Goal: Understand process/instructions

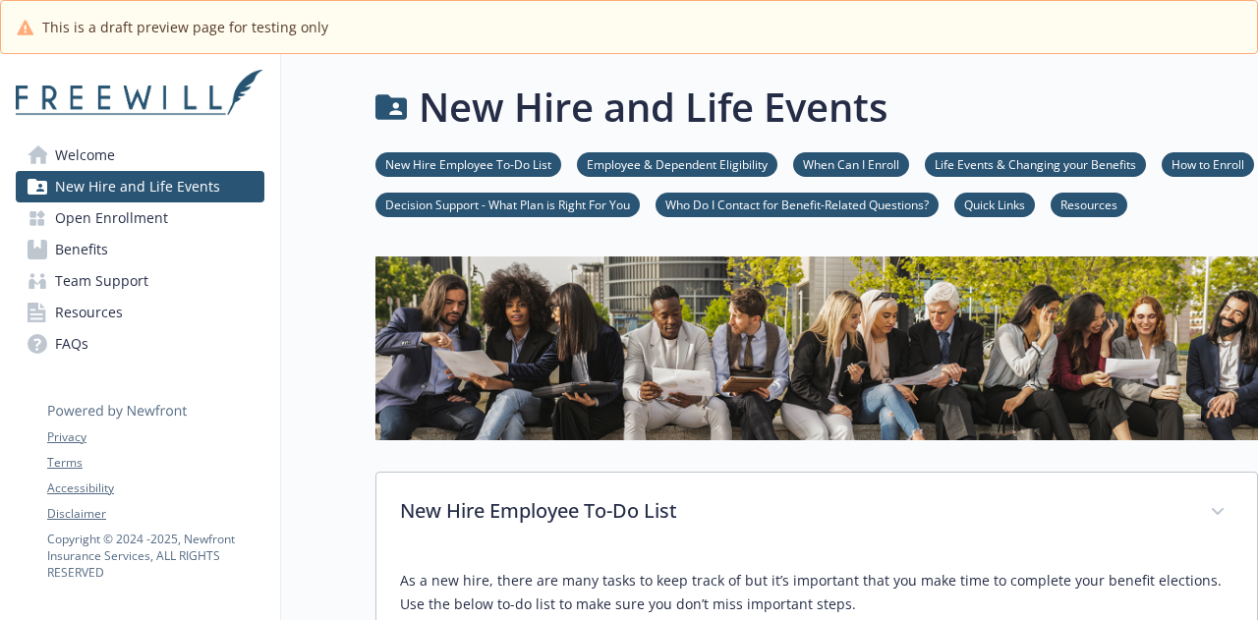
scroll to position [295, 0]
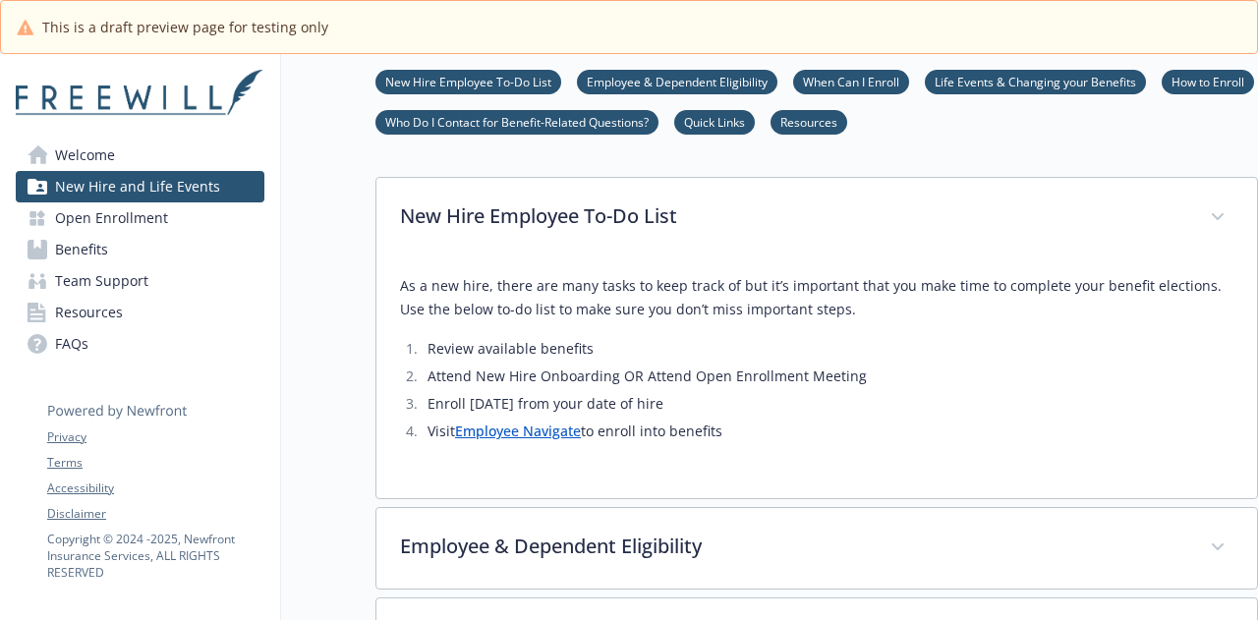
drag, startPoint x: 130, startPoint y: 220, endPoint x: 168, endPoint y: 251, distance: 48.9
click at [130, 220] on span "Open Enrollment" at bounding box center [111, 217] width 113 height 31
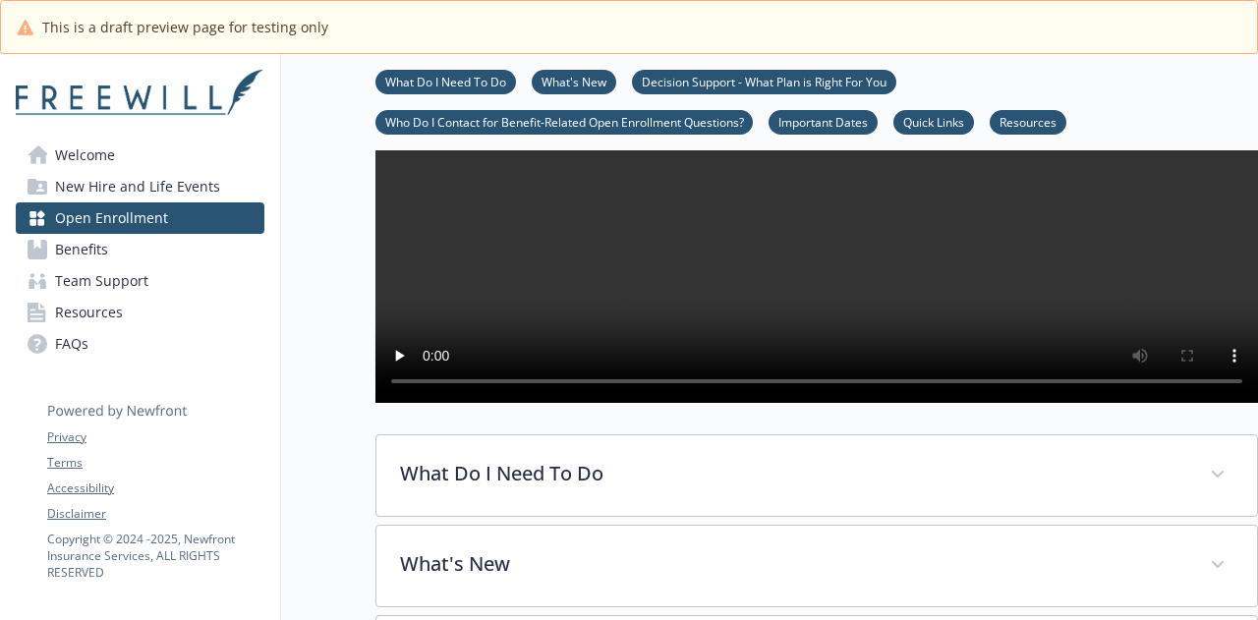
scroll to position [589, 0]
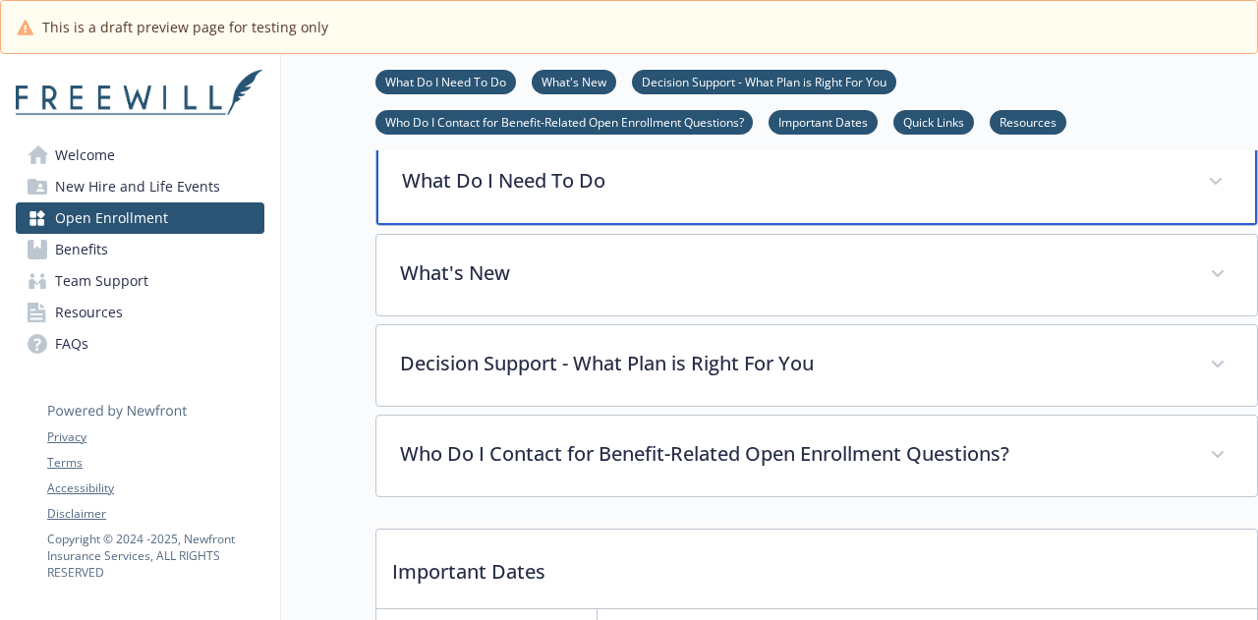
click at [481, 196] on p "What Do I Need To Do" at bounding box center [793, 180] width 782 height 29
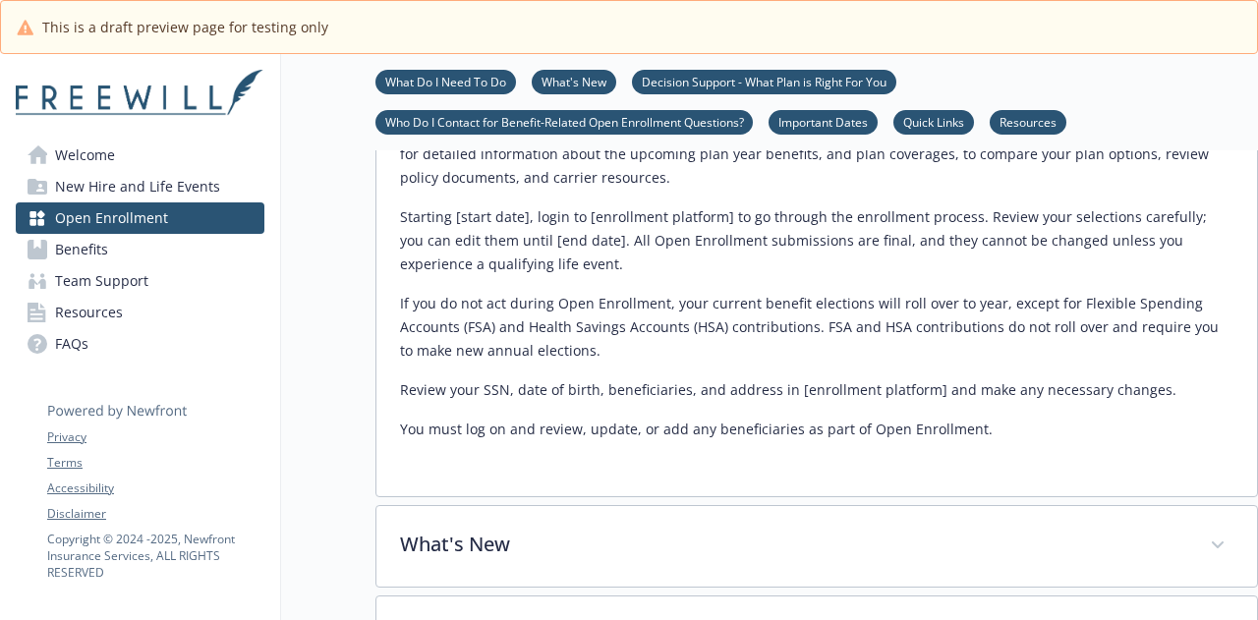
scroll to position [491, 0]
